Goal: Task Accomplishment & Management: Manage account settings

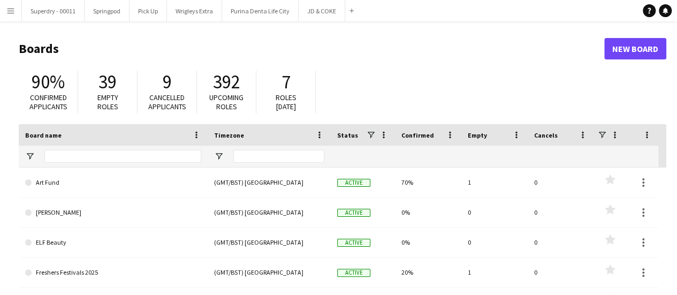
click at [12, 14] on app-icon "Menu" at bounding box center [10, 10] width 9 height 9
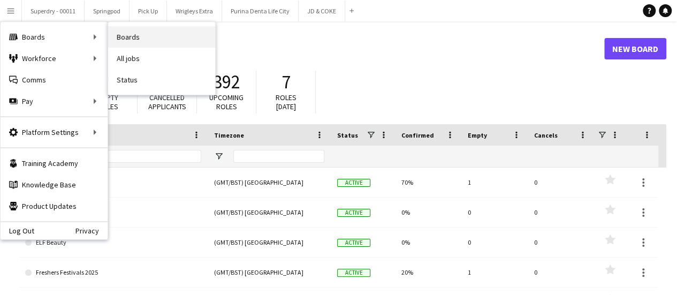
click at [138, 36] on link "Boards" at bounding box center [161, 36] width 107 height 21
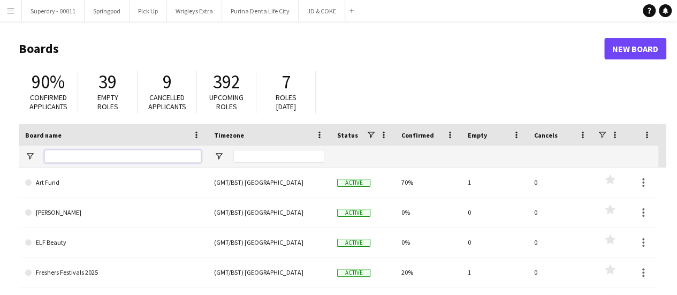
click at [105, 155] on input "Board name Filter Input" at bounding box center [122, 156] width 157 height 13
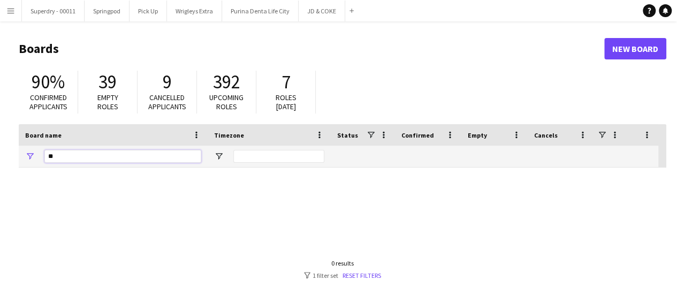
type input "*"
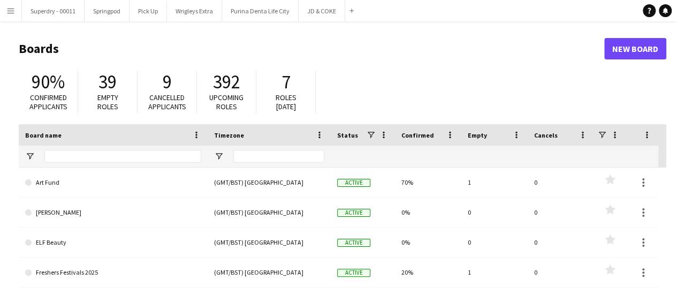
click at [9, 10] on app-icon "Menu" at bounding box center [10, 10] width 9 height 9
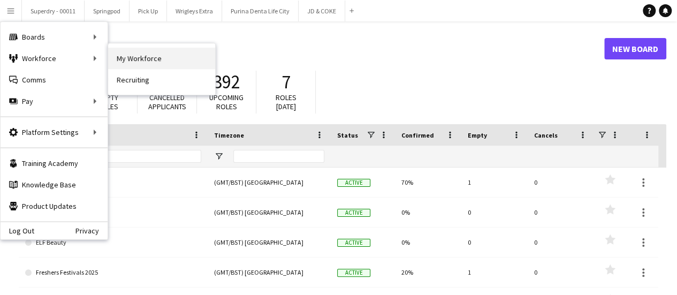
click at [160, 60] on link "My Workforce" at bounding box center [161, 58] width 107 height 21
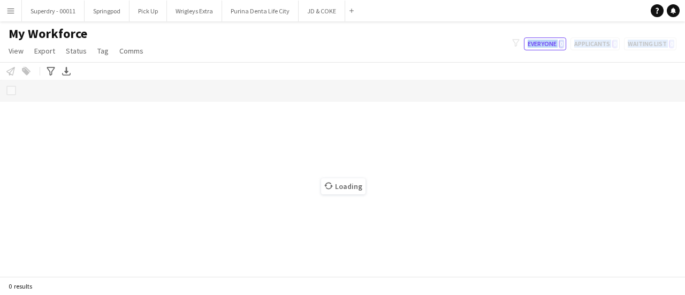
drag, startPoint x: 160, startPoint y: 60, endPoint x: 151, endPoint y: 149, distance: 88.8
click at [151, 149] on main "My Workforce View Views Default view New view Update view Delete view Edit name…" at bounding box center [342, 150] width 685 height 259
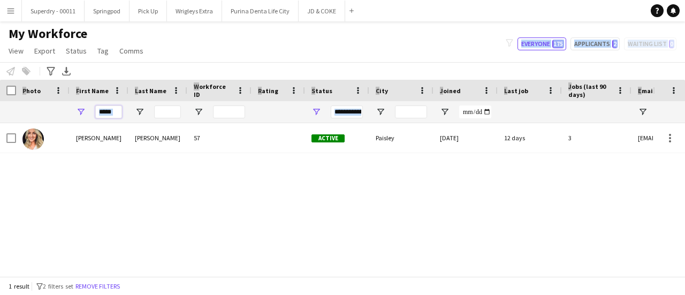
click at [117, 112] on input "*****" at bounding box center [108, 111] width 27 height 13
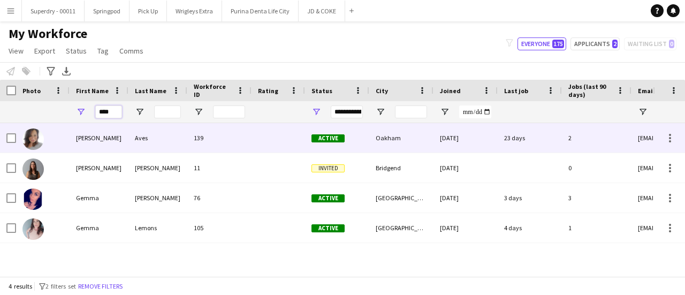
type input "****"
click at [136, 141] on div "Aves" at bounding box center [157, 137] width 59 height 29
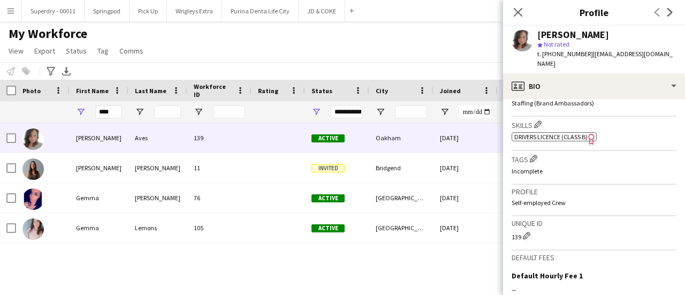
scroll to position [377, 0]
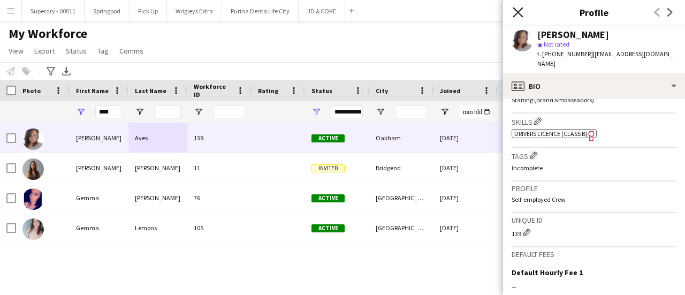
click at [519, 11] on icon at bounding box center [517, 12] width 10 height 10
